Goal: Register for event/course

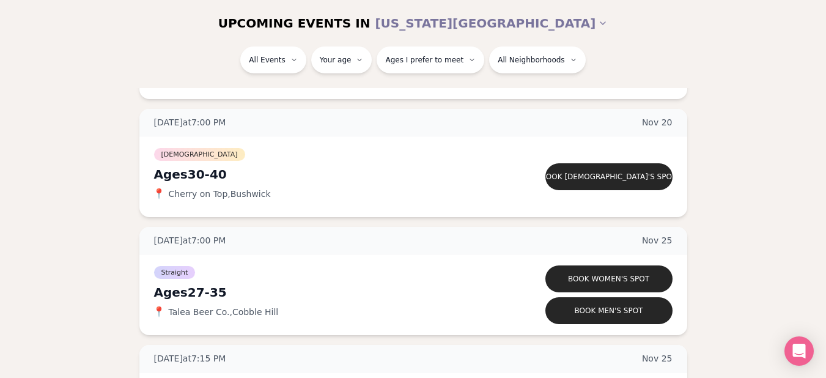
scroll to position [4867, 0]
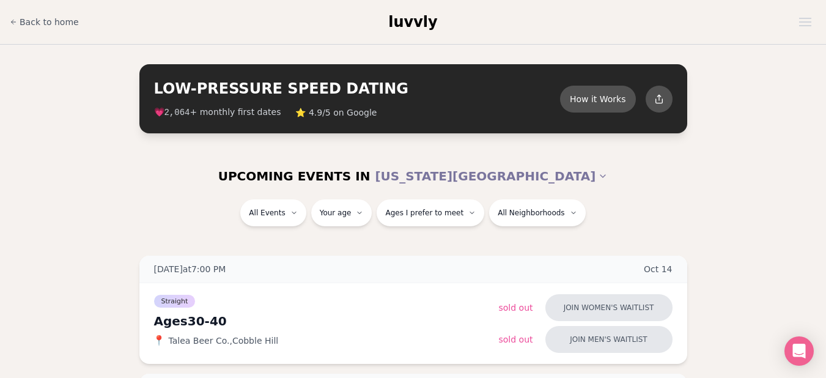
click at [80, 204] on div "All Events Your age Ages I prefer to meet All Neighborhoods" at bounding box center [413, 215] width 685 height 32
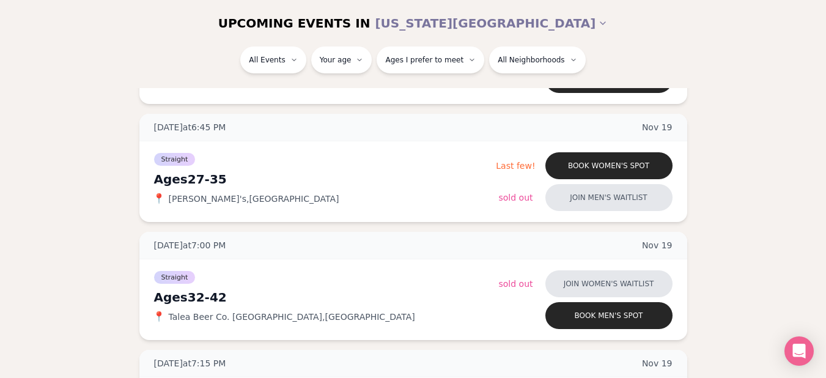
scroll to position [4060, 0]
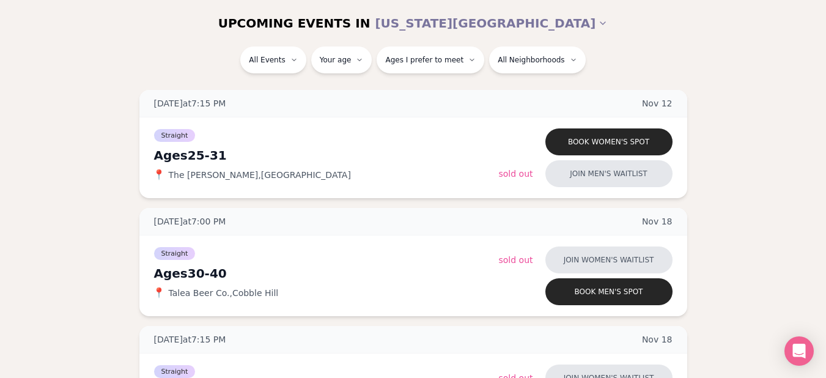
click at [584, 157] on div "Book women's spot Join men's waitlist Sold Out" at bounding box center [586, 157] width 174 height 59
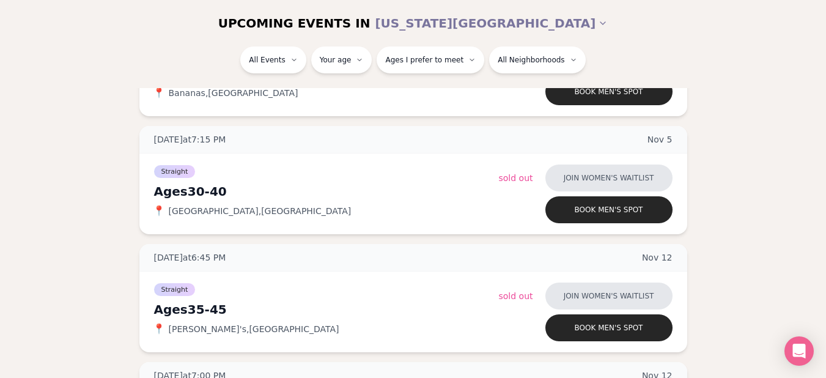
scroll to position [3399, 0]
